Goal: Contribute content

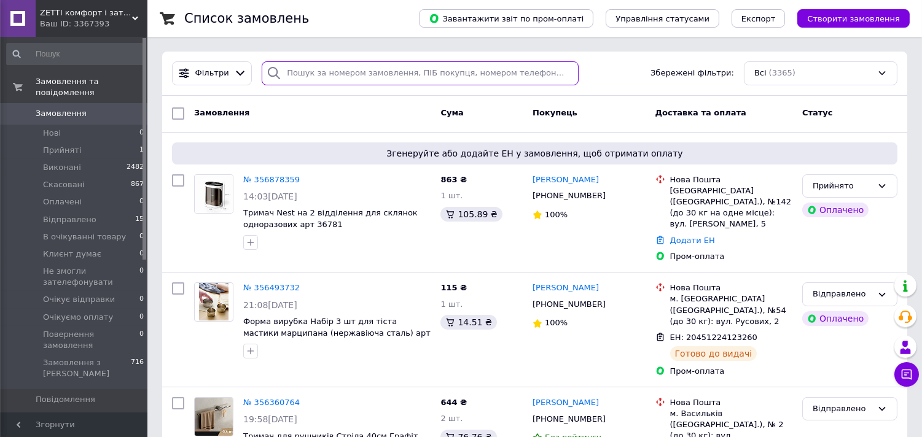
click at [336, 71] on input "search" at bounding box center [420, 73] width 317 height 24
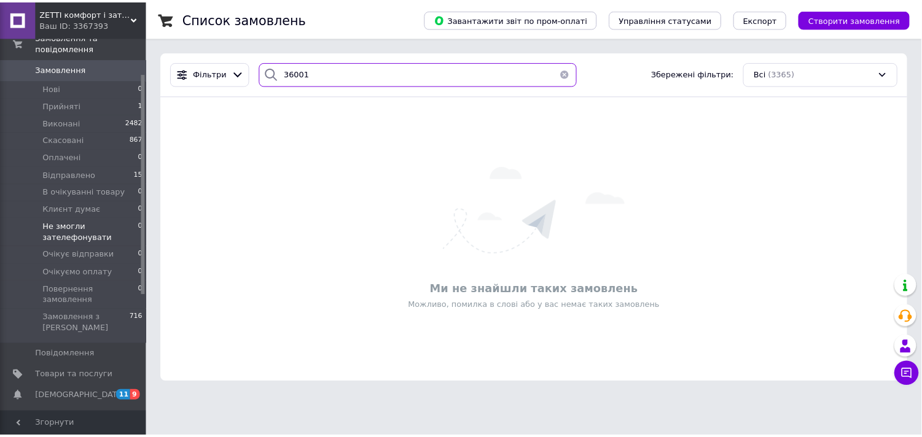
scroll to position [68, 0]
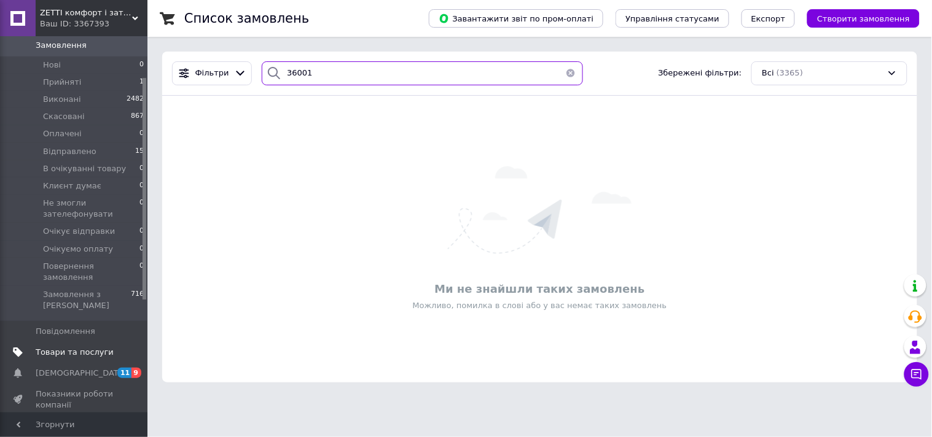
type input "36001"
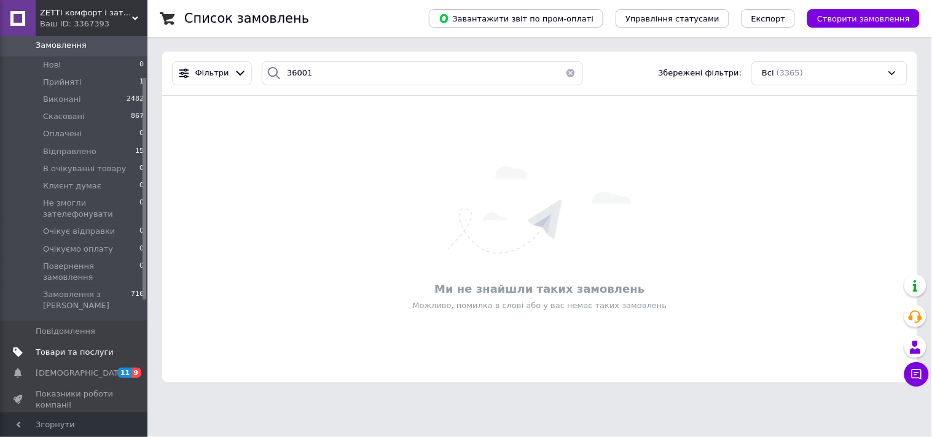
click at [87, 347] on span "Товари та послуги" at bounding box center [75, 352] width 78 height 11
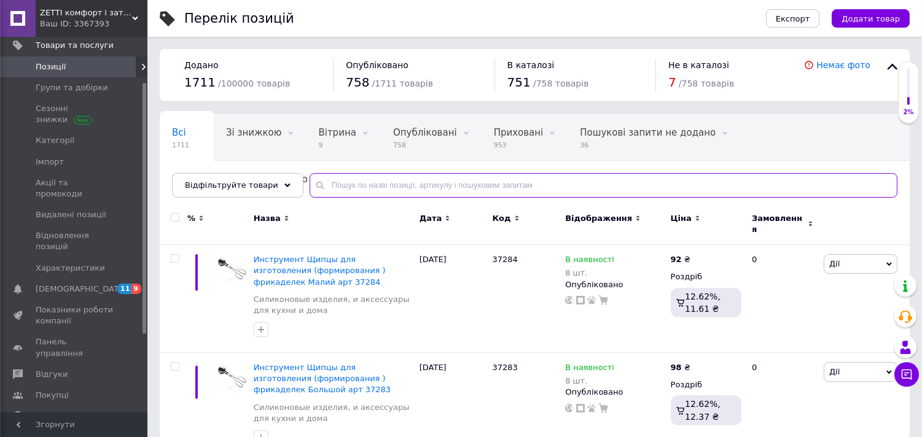
drag, startPoint x: 322, startPoint y: 186, endPoint x: 332, endPoint y: 182, distance: 10.7
click at [325, 183] on input "text" at bounding box center [604, 185] width 588 height 25
type input "36001"
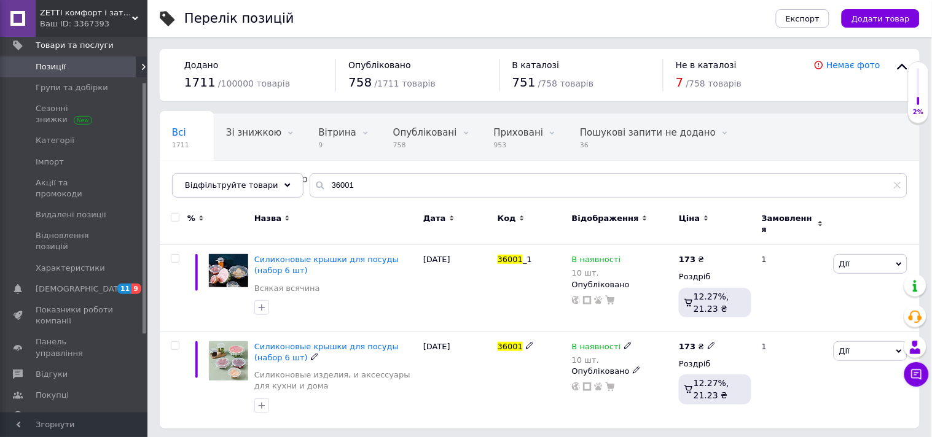
click at [319, 342] on span "Силиконовые крышки для посуды (набор 6 шт)" at bounding box center [326, 352] width 144 height 20
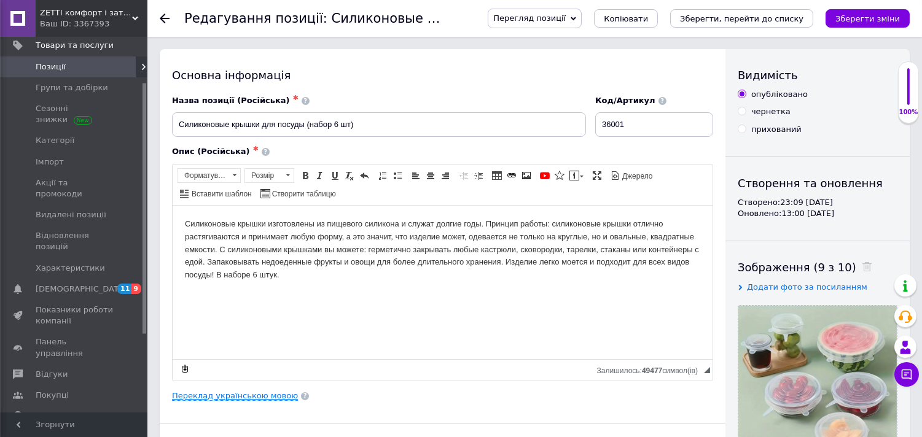
click at [244, 399] on link "Переклад українською мовою" at bounding box center [235, 396] width 126 height 10
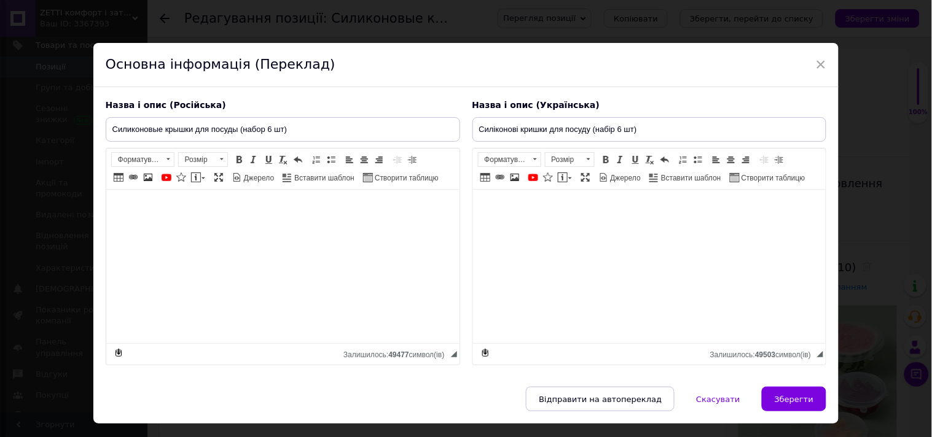
type input "Силіконові кришки для посуду (набір 6 шт)"
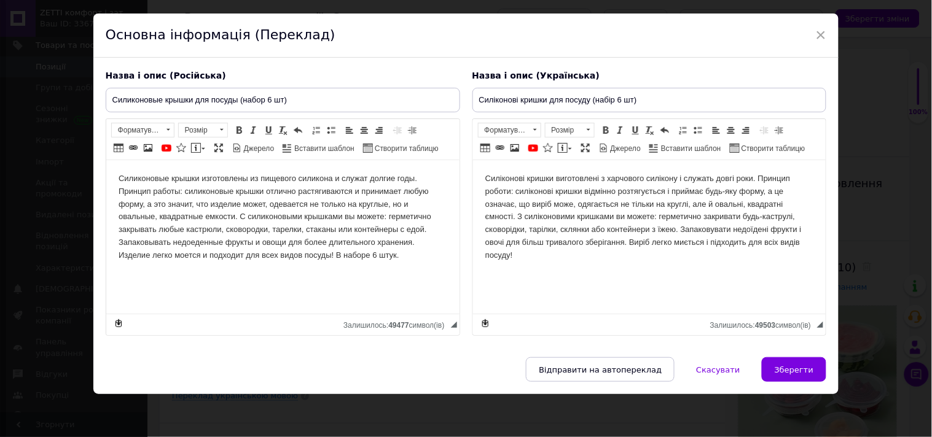
scroll to position [48, 0]
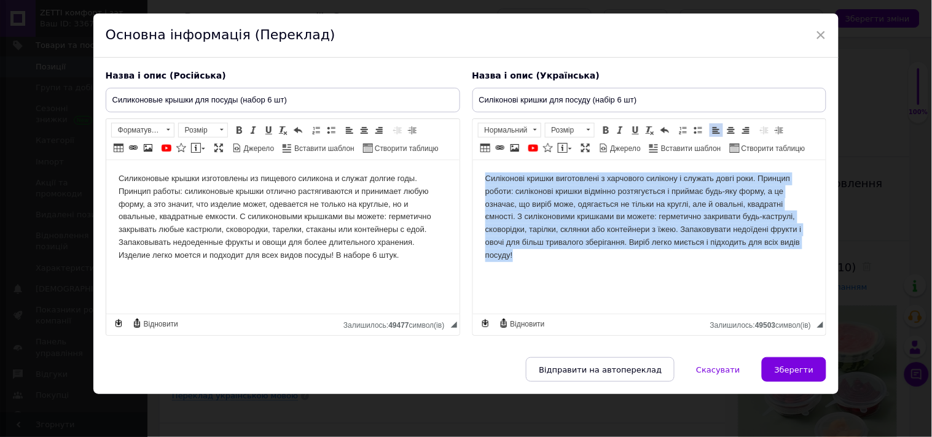
drag, startPoint x: 485, startPoint y: 176, endPoint x: 571, endPoint y: 262, distance: 122.0
click at [567, 264] on html "Силіконові кришки виготовлені з харчового силікону і служать довгі роки. Принци…" at bounding box center [648, 217] width 353 height 114
copy p "Силіконові кришки виготовлені з харчового силікону і служать довгі роки. Принци…"
click at [548, 275] on html "Силіконові кришки виготовлені з харчового силікону і служать довгі роки. Принци…" at bounding box center [648, 217] width 353 height 114
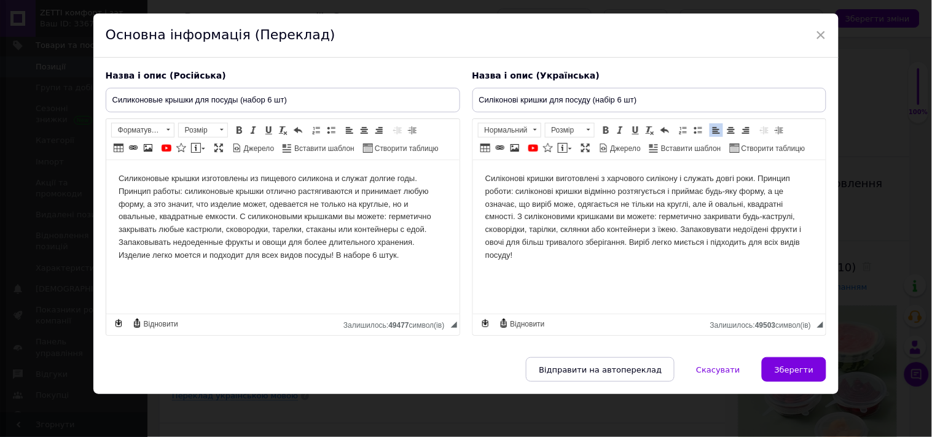
click at [526, 263] on html "Силіконові кришки виготовлені з харчового силікону і служать довгі роки. Принци…" at bounding box center [648, 217] width 353 height 114
drag, startPoint x: 691, startPoint y: 284, endPoint x: 478, endPoint y: 284, distance: 213.1
click at [478, 284] on html "Силіконові кришки виготовлені з харчового силікону і служать довгі роки. Принци…" at bounding box center [648, 227] width 353 height 134
click at [493, 275] on p "Кулькість 6 шт Колір Прозорий Матеріал : силікон" at bounding box center [649, 276] width 329 height 13
drag, startPoint x: 674, startPoint y: 276, endPoint x: 478, endPoint y: 269, distance: 196.6
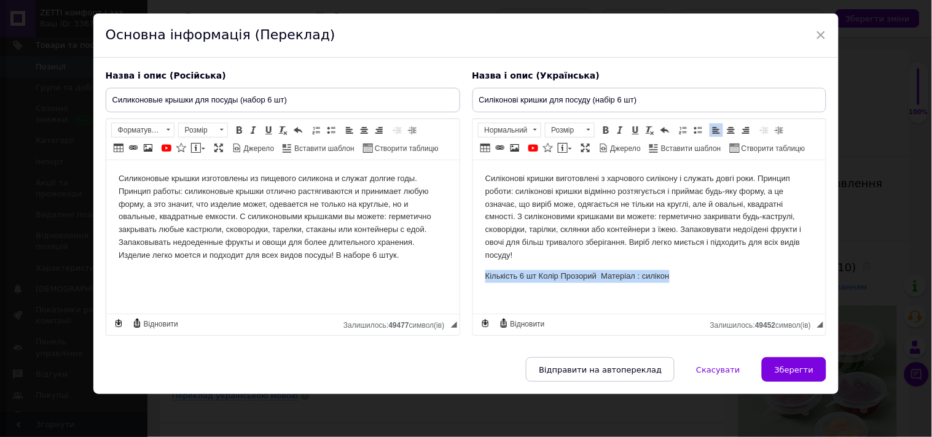
click at [478, 269] on html "Силіконові кришки виготовлені з харчового силікону і служать довгі роки. Принци…" at bounding box center [648, 227] width 353 height 134
copy p "Кількість 6 шт Колір Прозорий Матеріал : силікон"
click at [121, 274] on html "Силиконовые крышки изготовлены из пищевого силикона и служат долгие годы. Принц…" at bounding box center [282, 217] width 353 height 114
click at [416, 262] on p "Силиконовые крышки изготовлены из пищевого силикона и служат долгие годы. Принц…" at bounding box center [282, 218] width 329 height 90
click at [688, 281] on p "Кількість 6 шт Колір Прозорий Матеріал : силікон" at bounding box center [649, 276] width 329 height 13
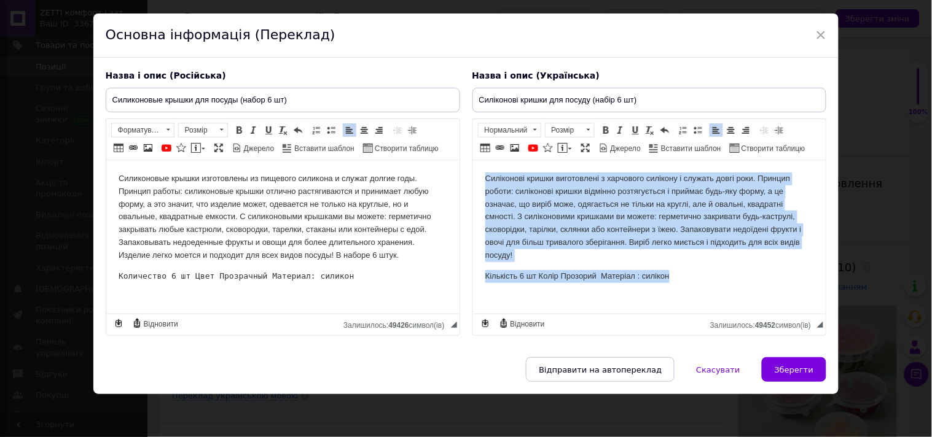
drag, startPoint x: 485, startPoint y: 178, endPoint x: 723, endPoint y: 297, distance: 266.7
click at [723, 295] on html "Силіконові кришки виготовлені з харчового силікону і служать довгі роки. Принци…" at bounding box center [648, 227] width 353 height 134
copy body "Силіконові кришки виготовлені з харчового силікону і служать довгі роки. Принци…"
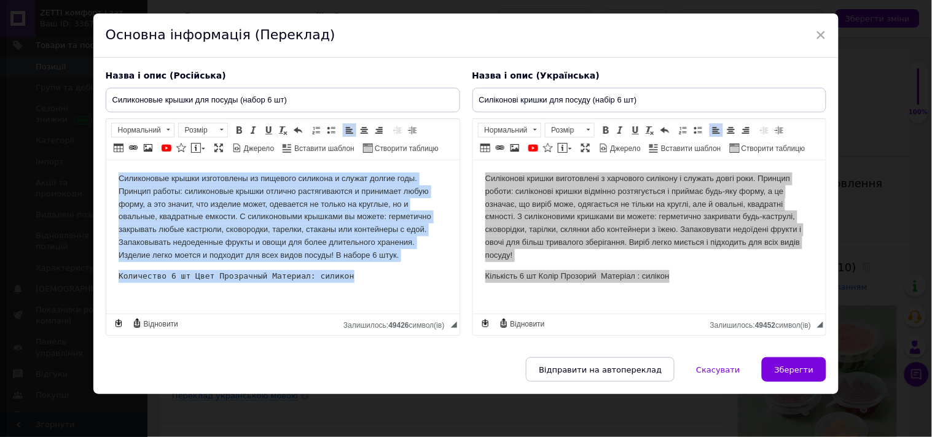
drag, startPoint x: 115, startPoint y: 176, endPoint x: 400, endPoint y: 295, distance: 308.3
click at [400, 295] on html "Силиконовые крышки изготовлены из пищевого силикона и служат долгие годы. Принц…" at bounding box center [282, 227] width 353 height 134
copy body "Loremipsumd sitame consectetur ad elitsedd eiusmodt i utlabo etdolo magn. Aliqu…"
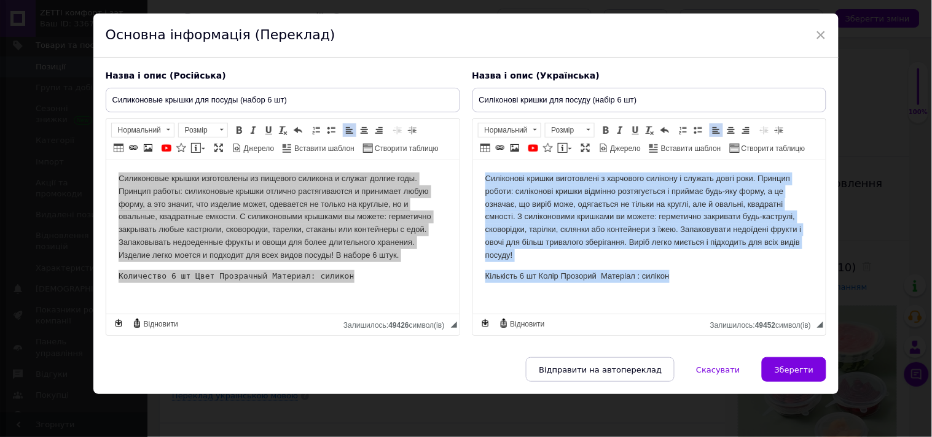
click at [682, 286] on html "Силіконові кришки виготовлені з харчового силікону і служать довгі роки. Принци…" at bounding box center [648, 227] width 353 height 134
